Goal: Check status: Check status

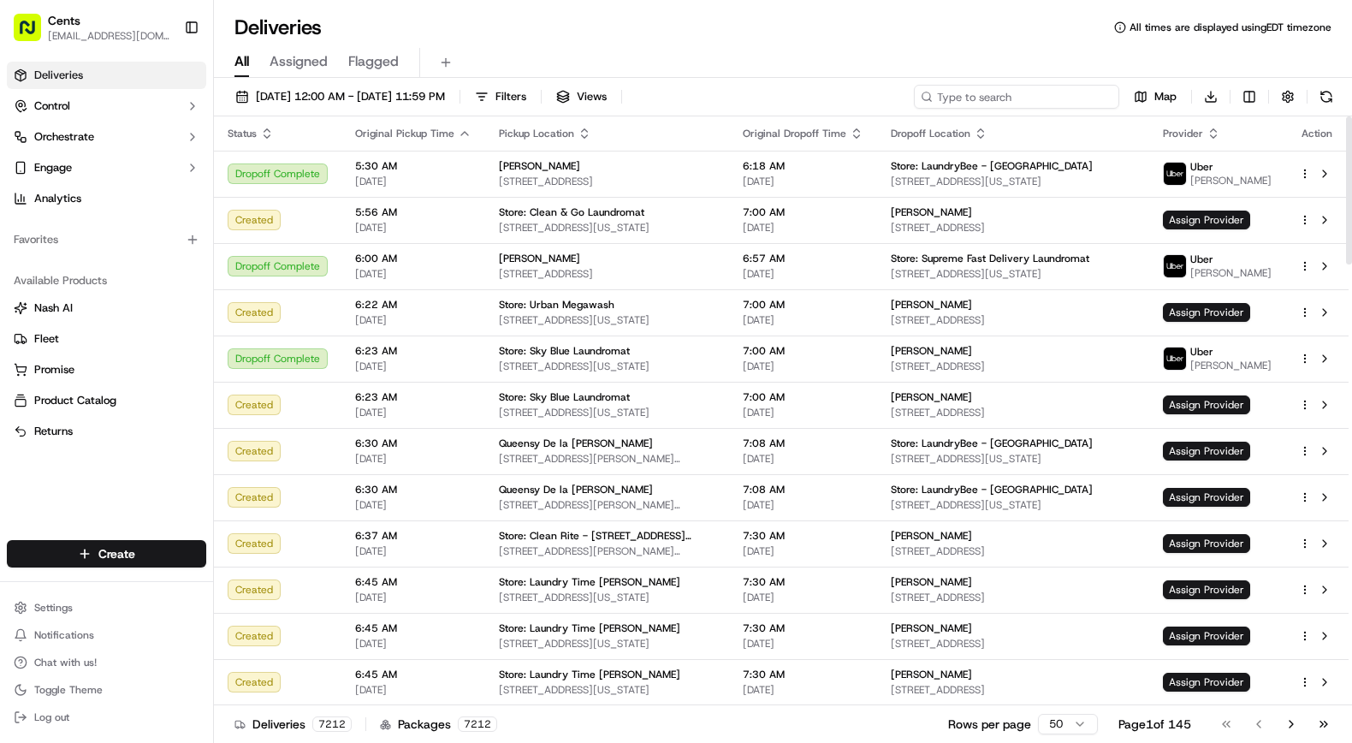
click at [1047, 93] on input at bounding box center [1016, 97] width 205 height 24
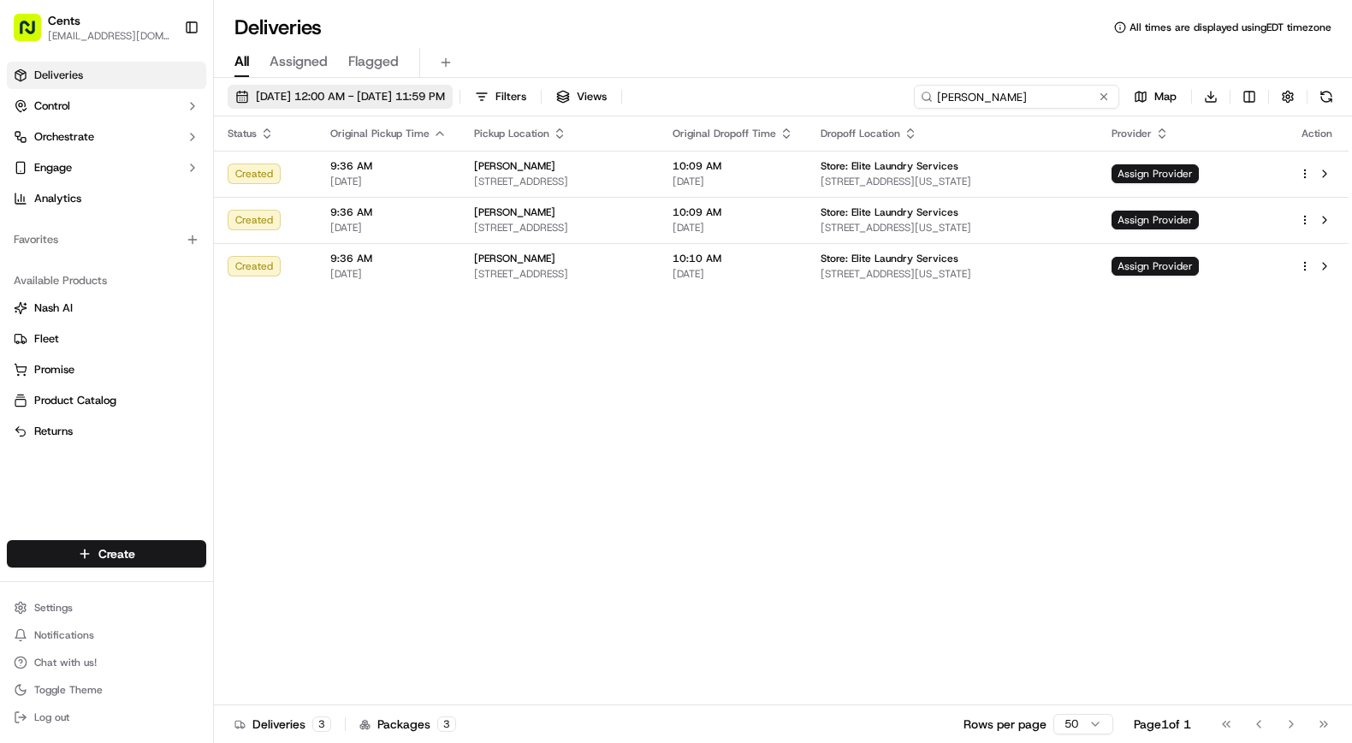
type input "[PERSON_NAME]"
click at [331, 98] on span "[DATE] 12:00 AM - [DATE] 11:59 PM" at bounding box center [350, 96] width 189 height 15
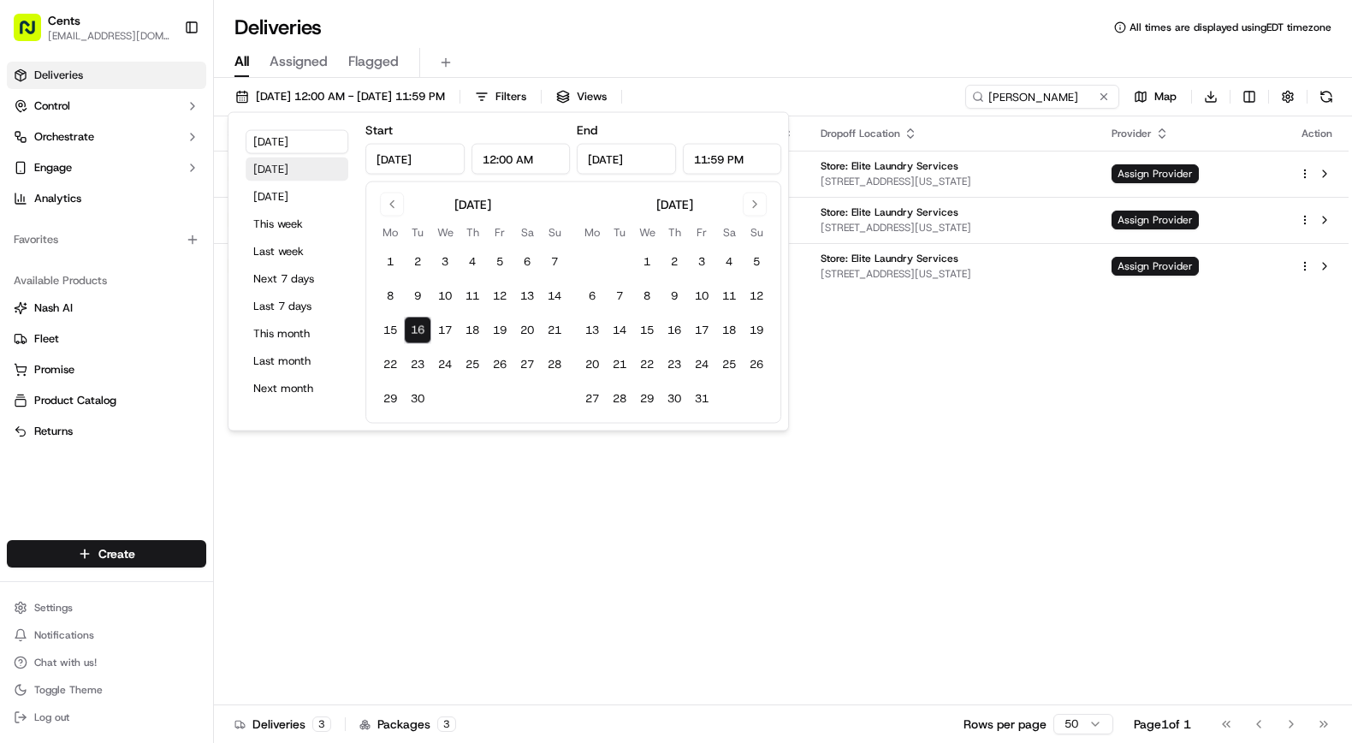
click at [270, 170] on button "[DATE]" at bounding box center [297, 170] width 103 height 24
type input "[DATE]"
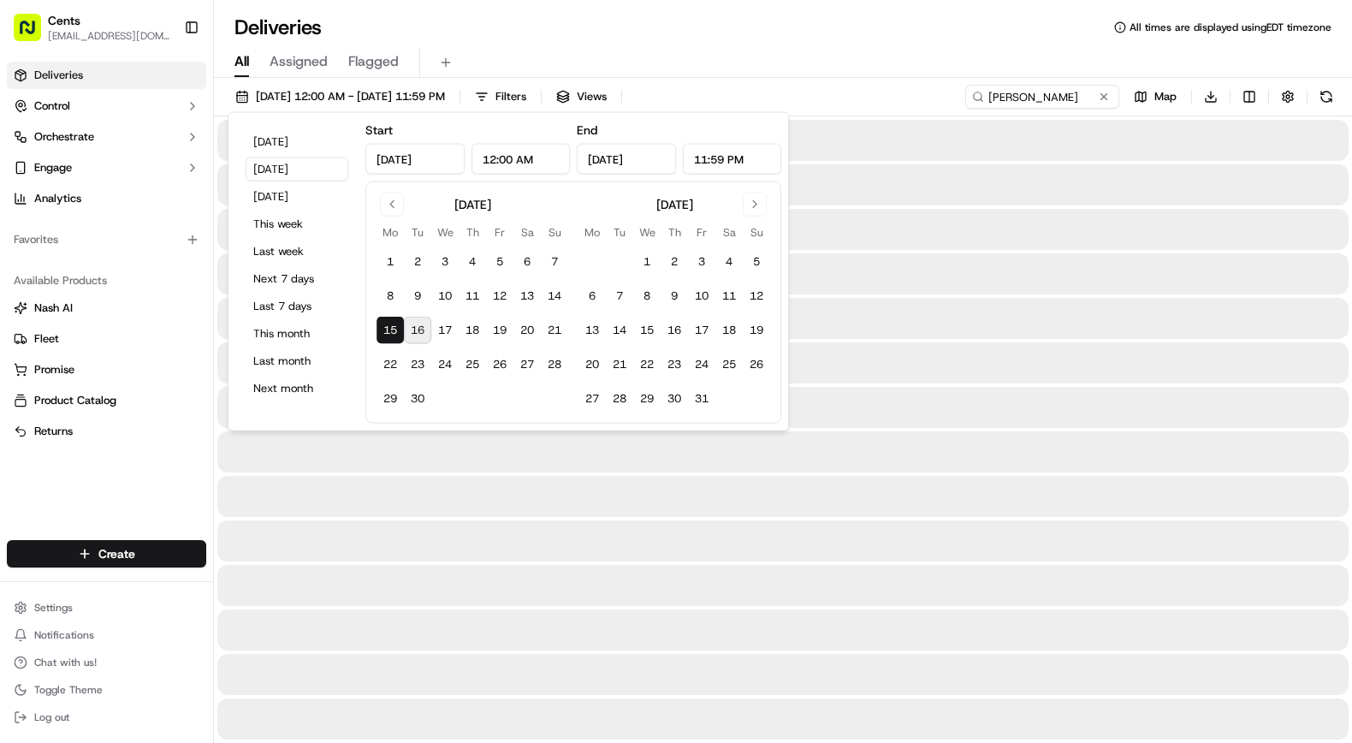
click at [794, 64] on div "All Assigned Flagged" at bounding box center [783, 63] width 1138 height 30
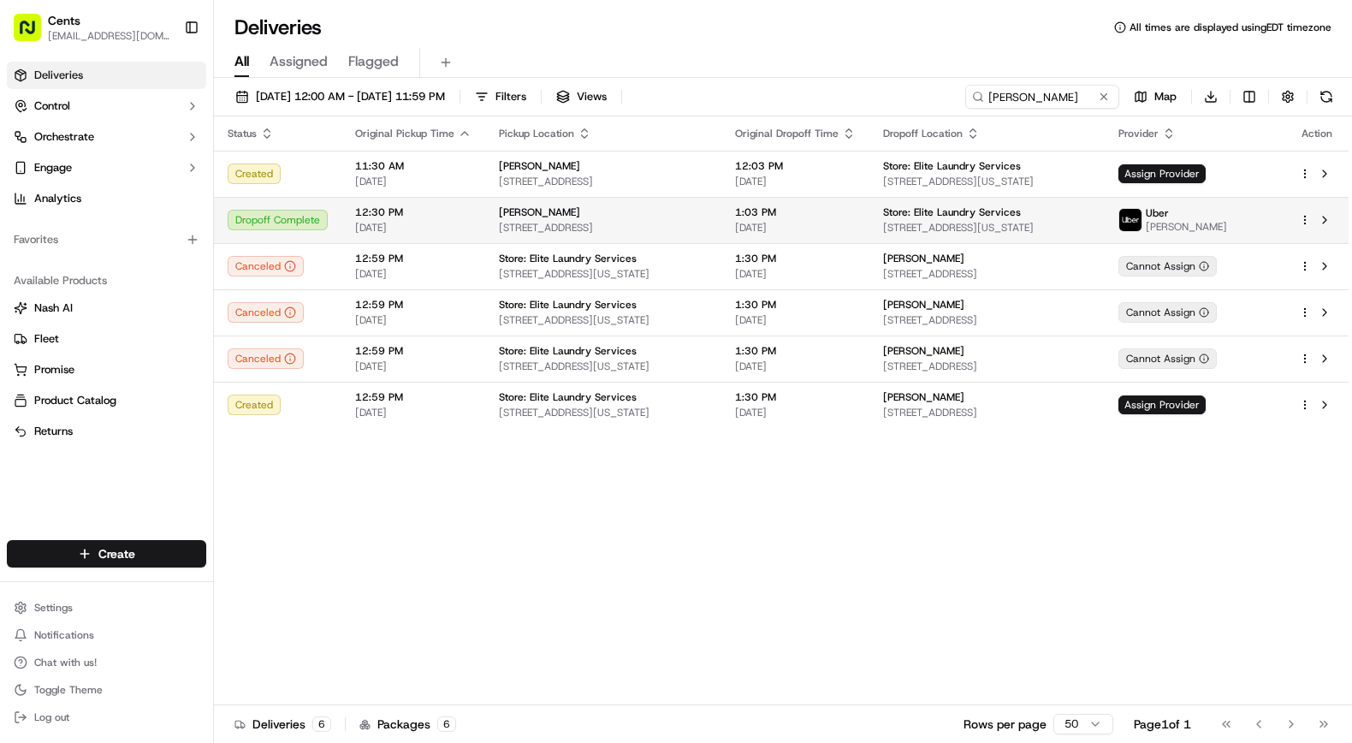
click at [749, 219] on td "1:03 PM [DATE]" at bounding box center [796, 220] width 148 height 46
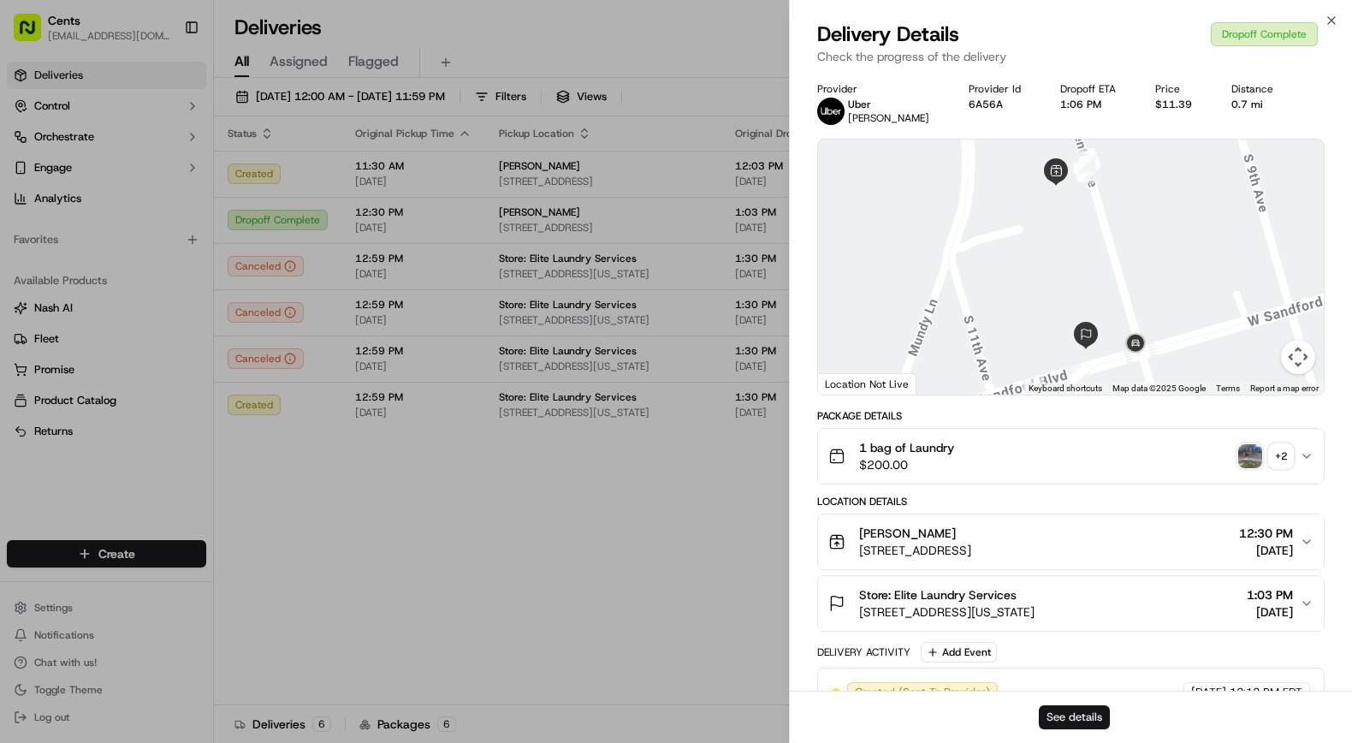
click at [1070, 711] on button "See details" at bounding box center [1074, 717] width 71 height 24
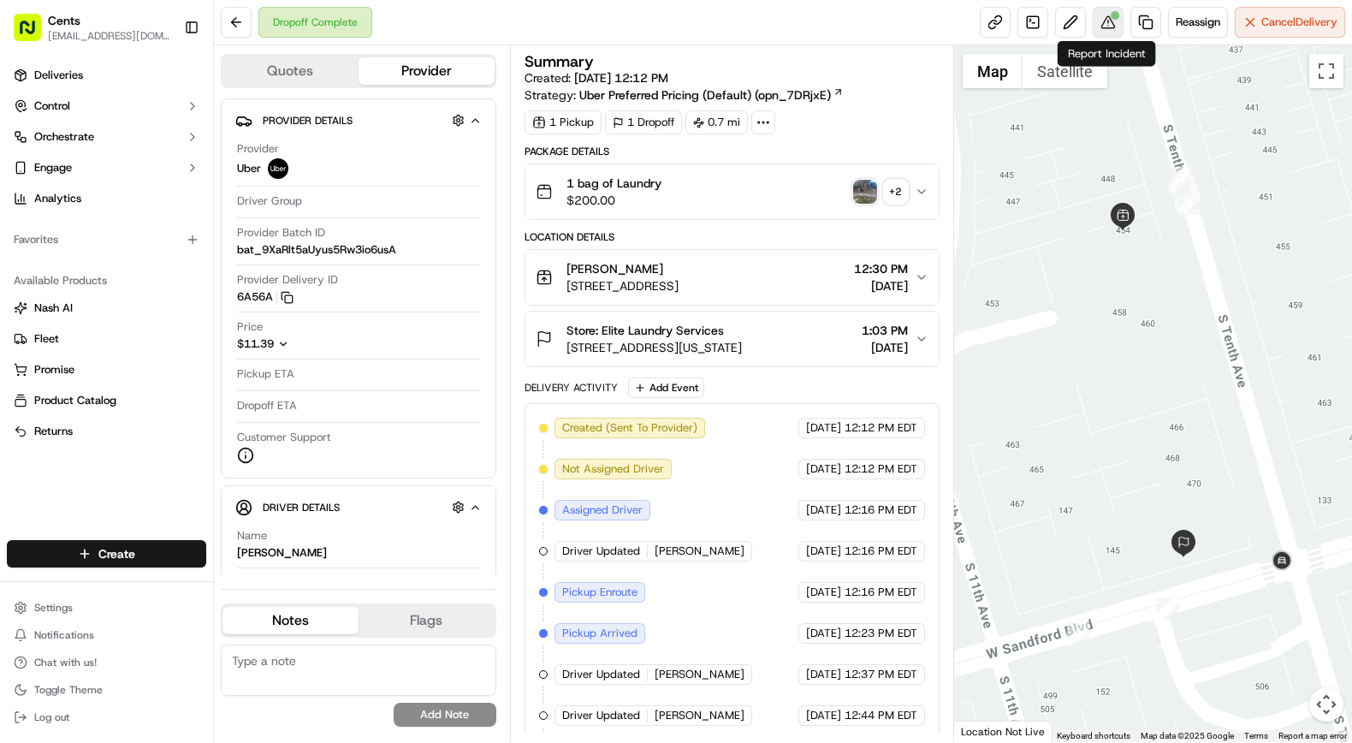
click at [1100, 22] on button at bounding box center [1108, 22] width 31 height 31
